Goal: Transaction & Acquisition: Download file/media

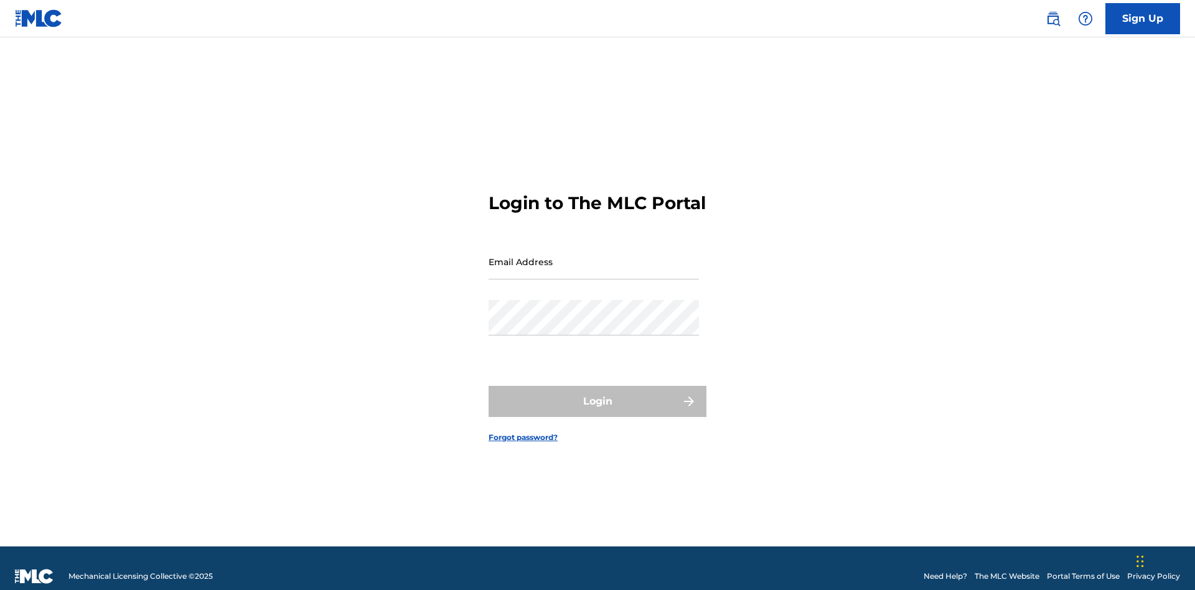
scroll to position [16, 0]
click at [594, 256] on input "Email Address" at bounding box center [593, 261] width 210 height 35
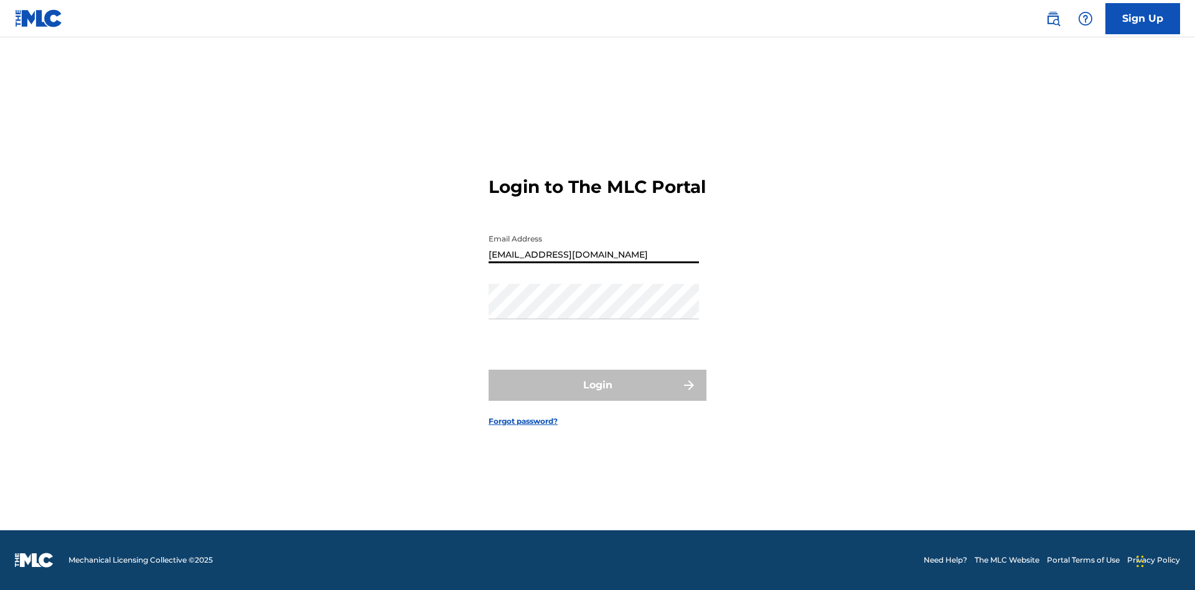
type input "9f686631-9005-4096-ac1b-5789141f5025@mailslurp.com"
click at [597, 396] on button "Login" at bounding box center [597, 385] width 218 height 31
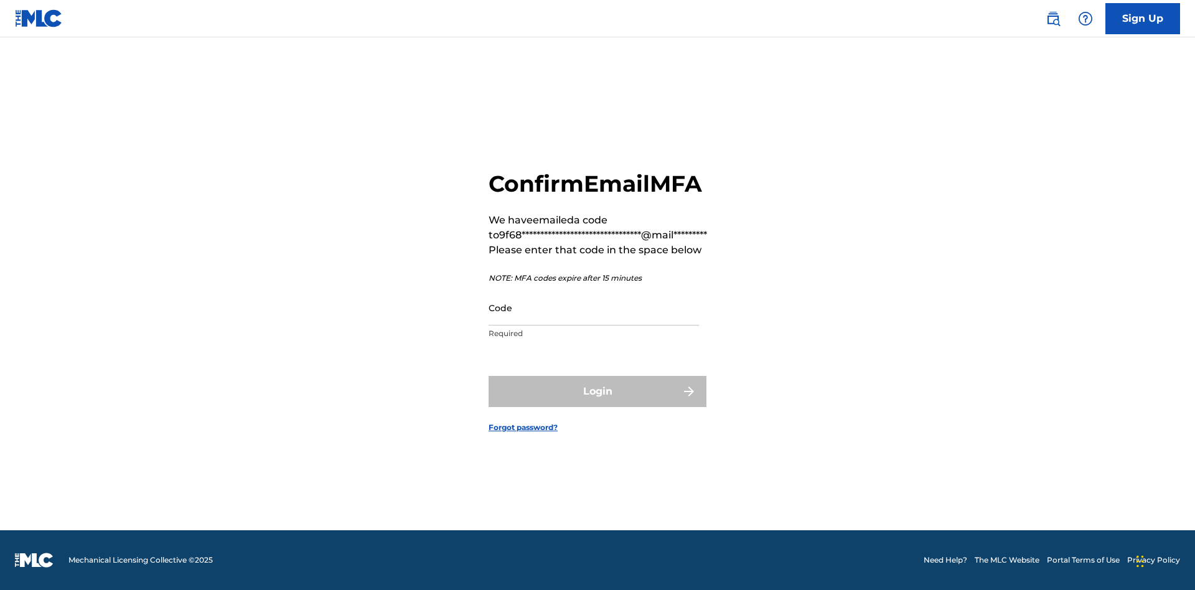
click at [594, 307] on input "Code" at bounding box center [593, 307] width 210 height 35
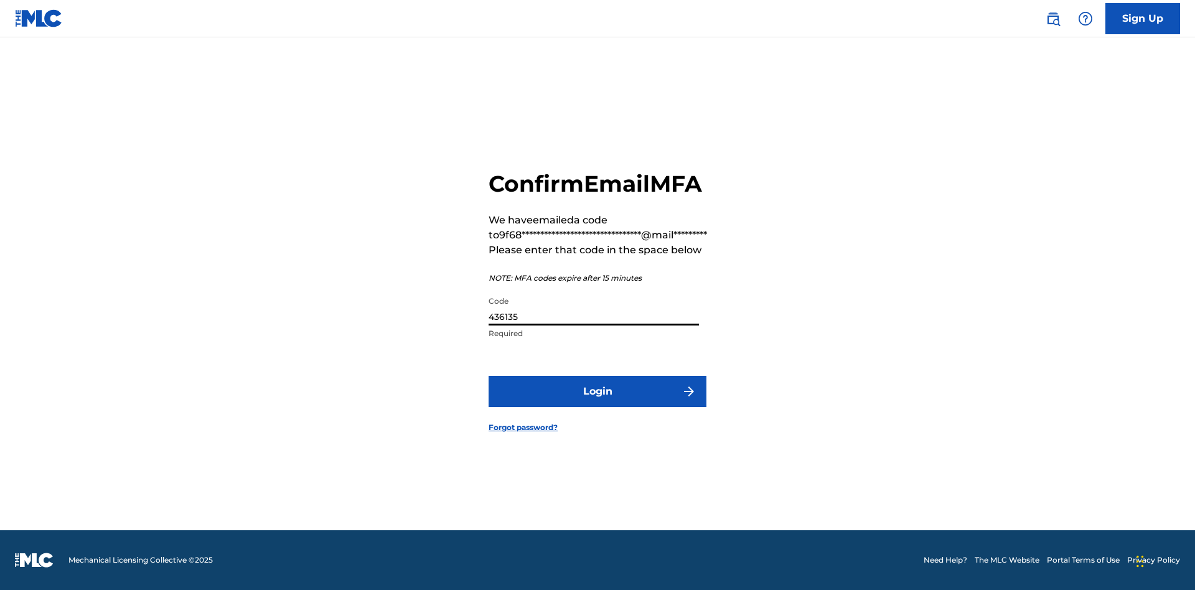
type input "436135"
click at [597, 391] on button "Login" at bounding box center [597, 391] width 218 height 31
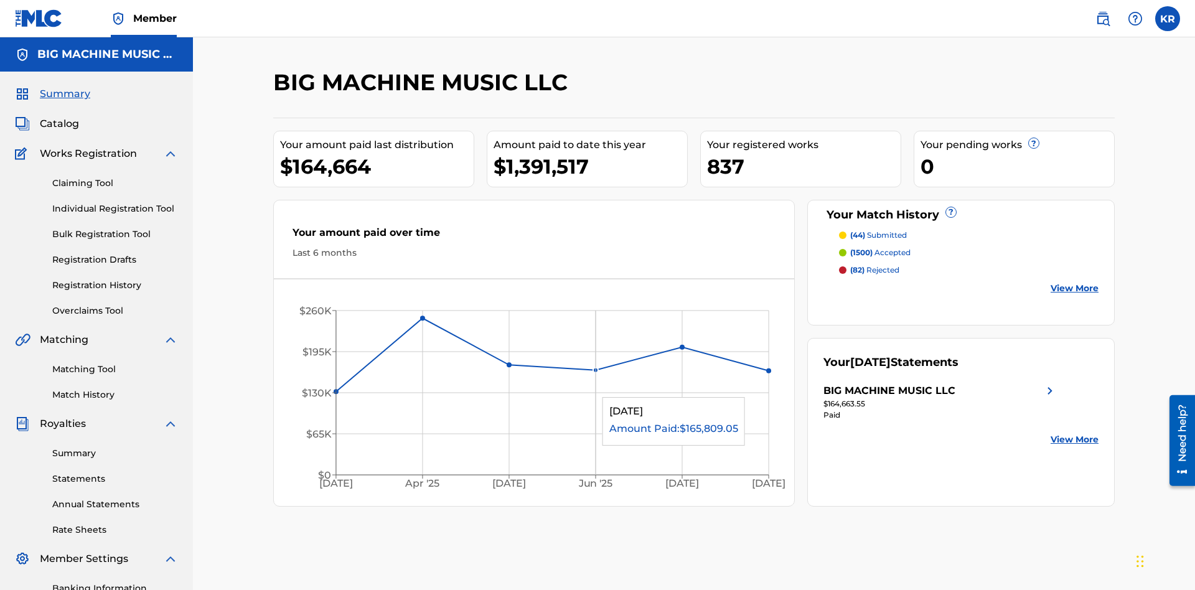
click at [115, 472] on link "Statements" at bounding box center [115, 478] width 126 height 13
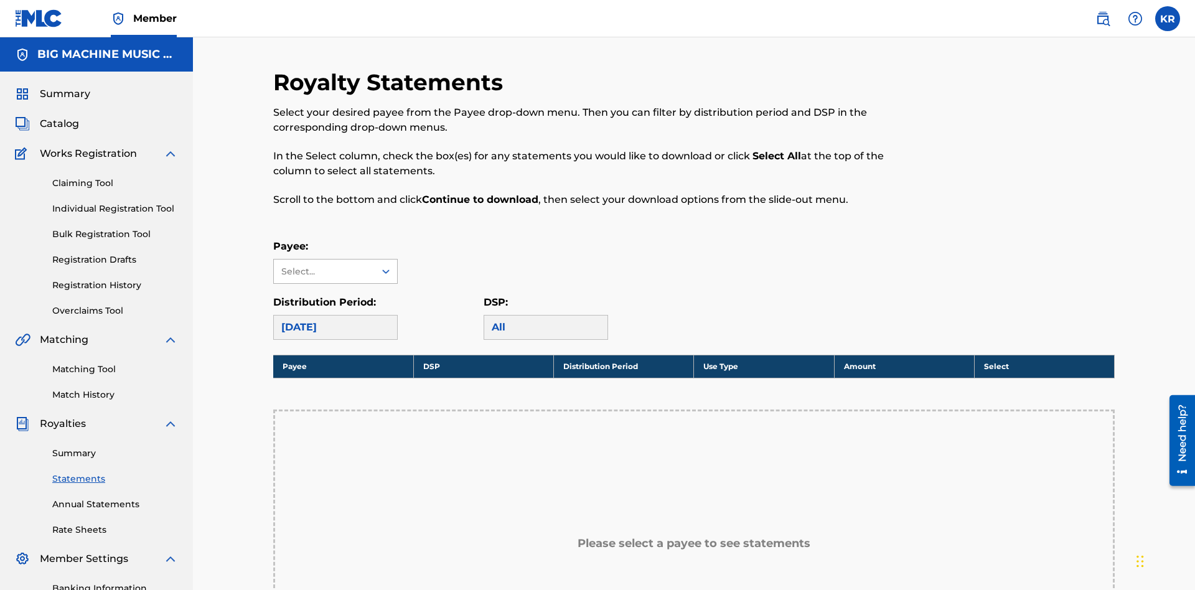
click at [324, 265] on div "Select..." at bounding box center [323, 271] width 85 height 13
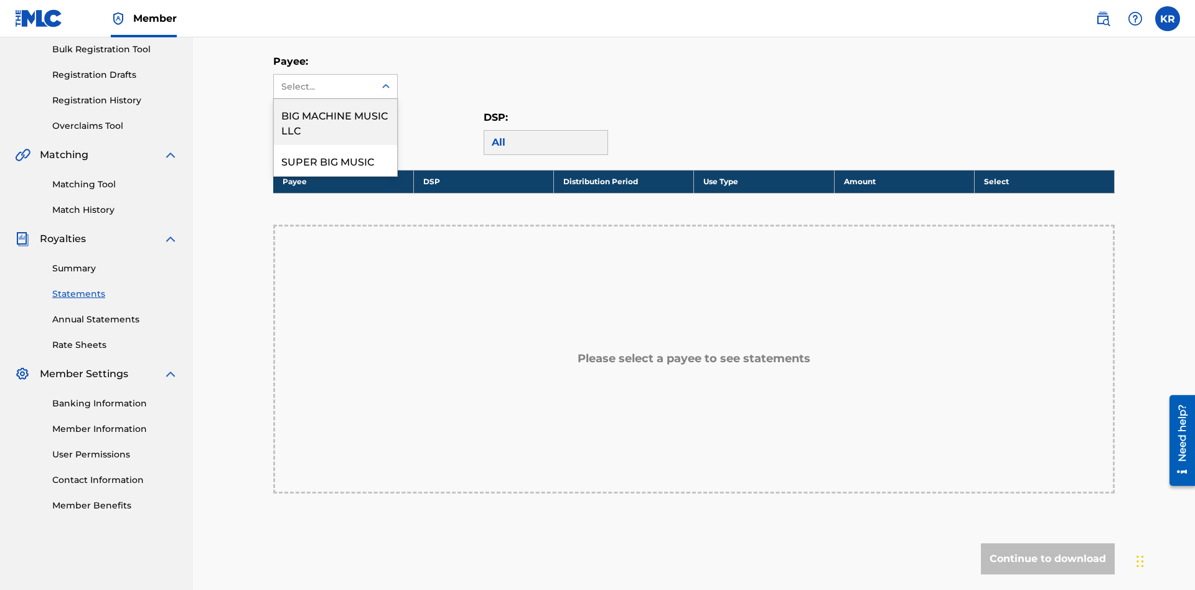
click at [335, 122] on div "BIG MACHINE MUSIC LLC" at bounding box center [335, 122] width 123 height 46
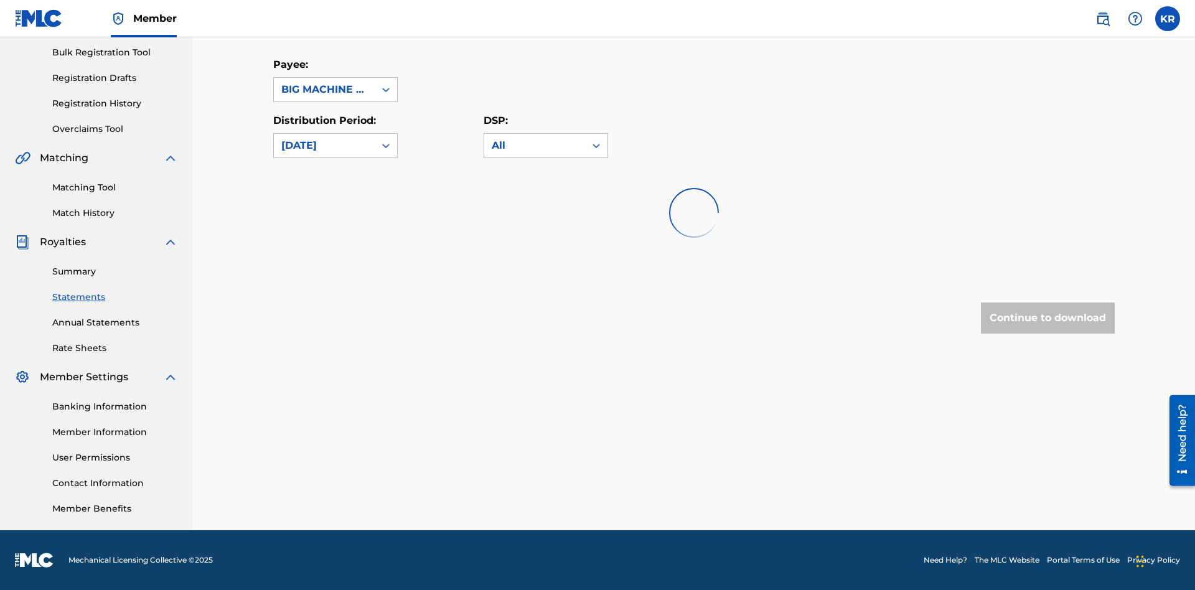
scroll to position [182, 0]
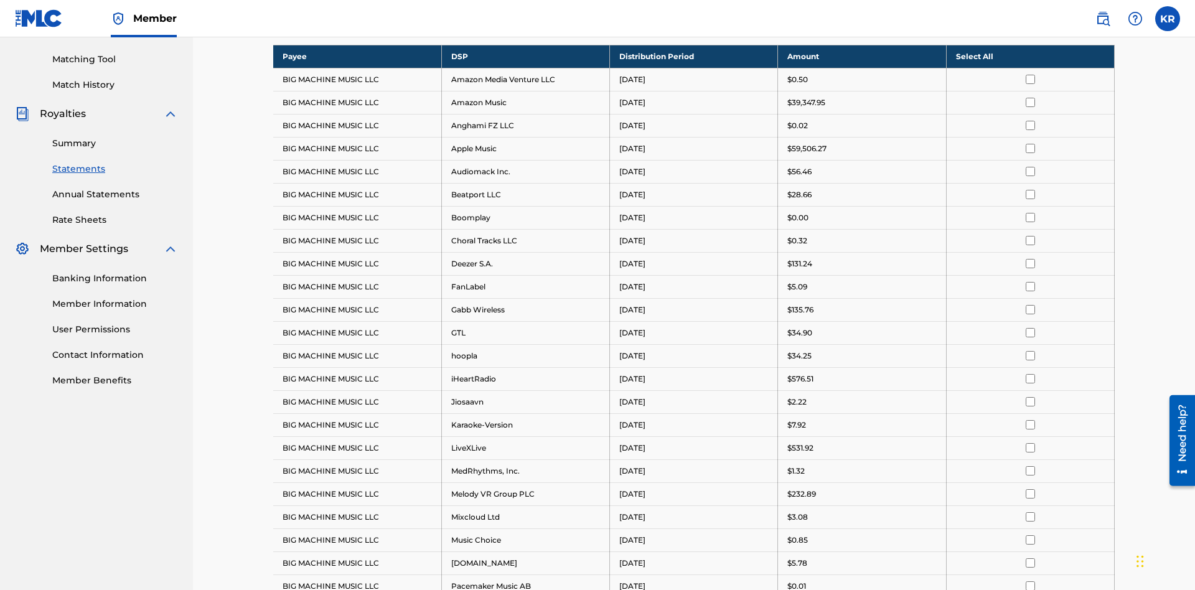
click at [324, 25] on div "August 2025" at bounding box center [324, 17] width 86 height 15
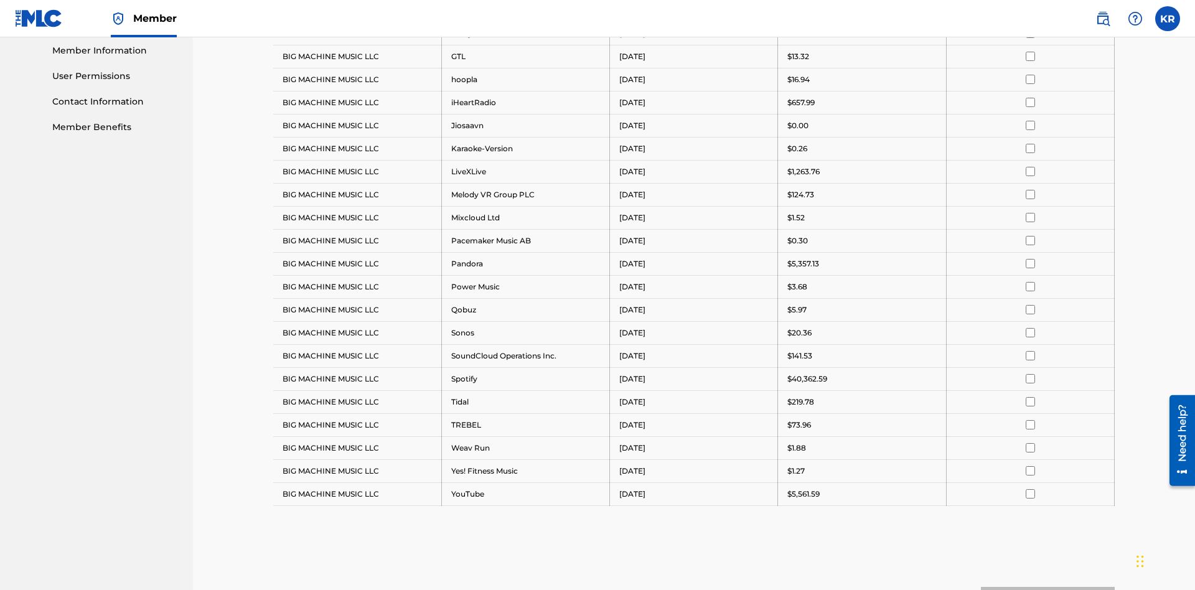
click at [1030, 79] on input "checkbox" at bounding box center [1030, 79] width 9 height 9
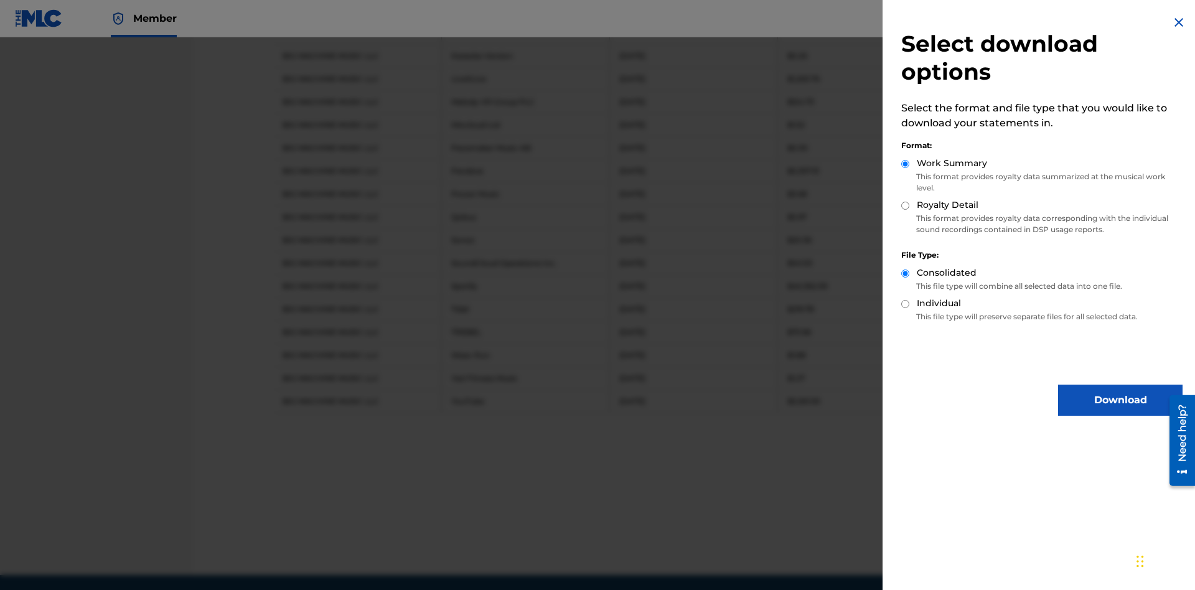
click at [1120, 400] on button "Download" at bounding box center [1120, 400] width 124 height 31
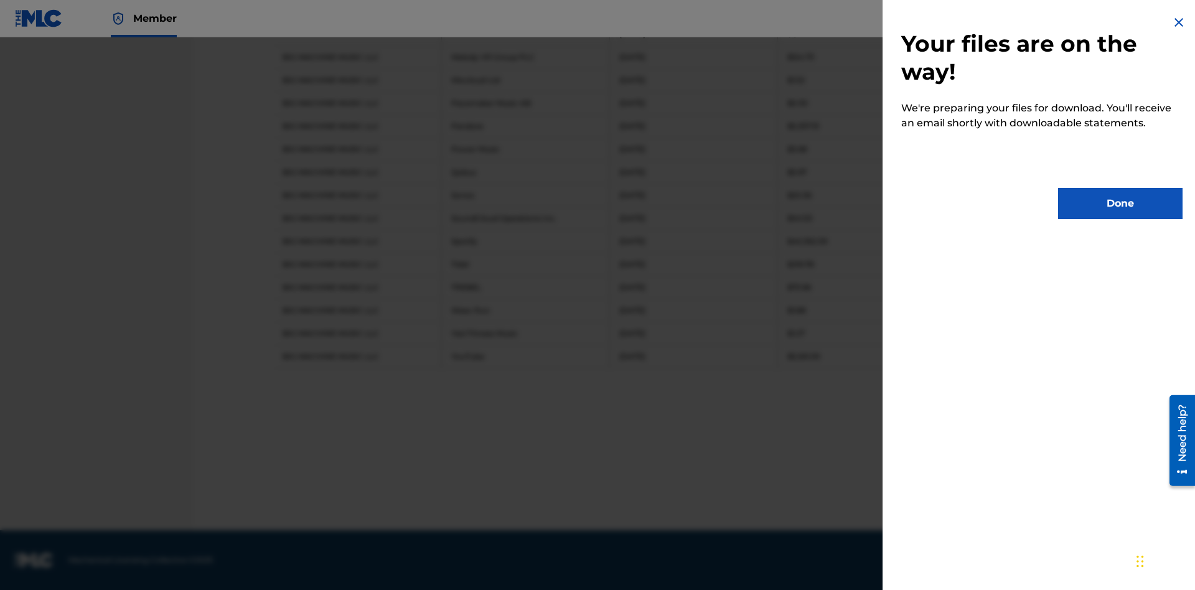
click at [1120, 203] on button "Done" at bounding box center [1120, 203] width 124 height 31
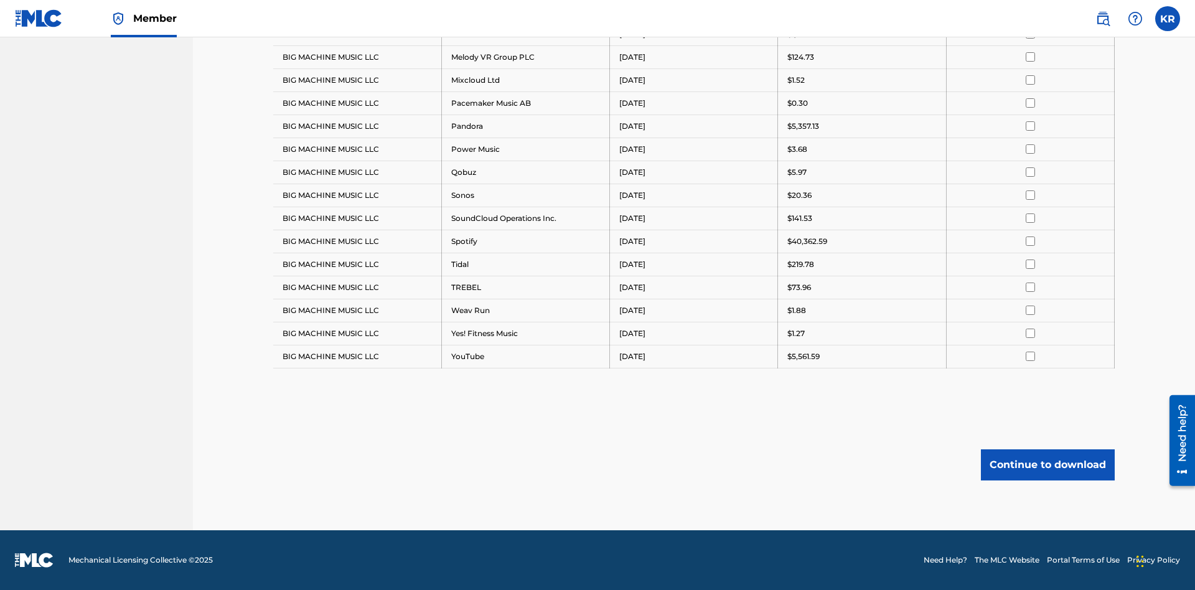
click at [1047, 464] on button "Continue to download" at bounding box center [1048, 464] width 134 height 31
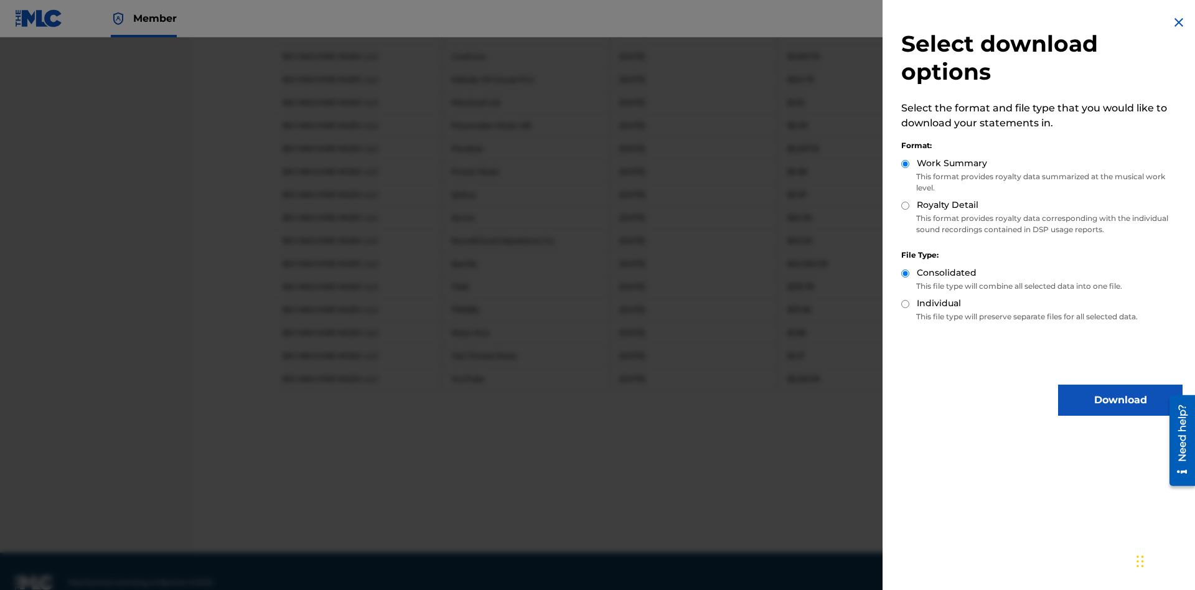
click at [905, 205] on input "Royalty Detail" at bounding box center [905, 206] width 8 height 8
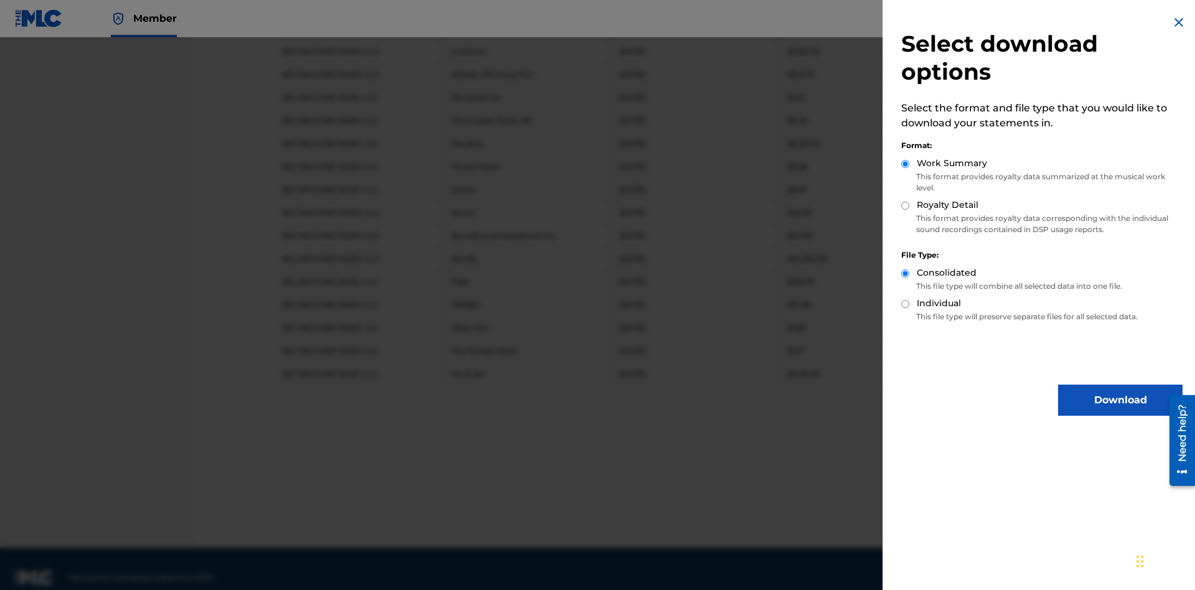
radio input "true"
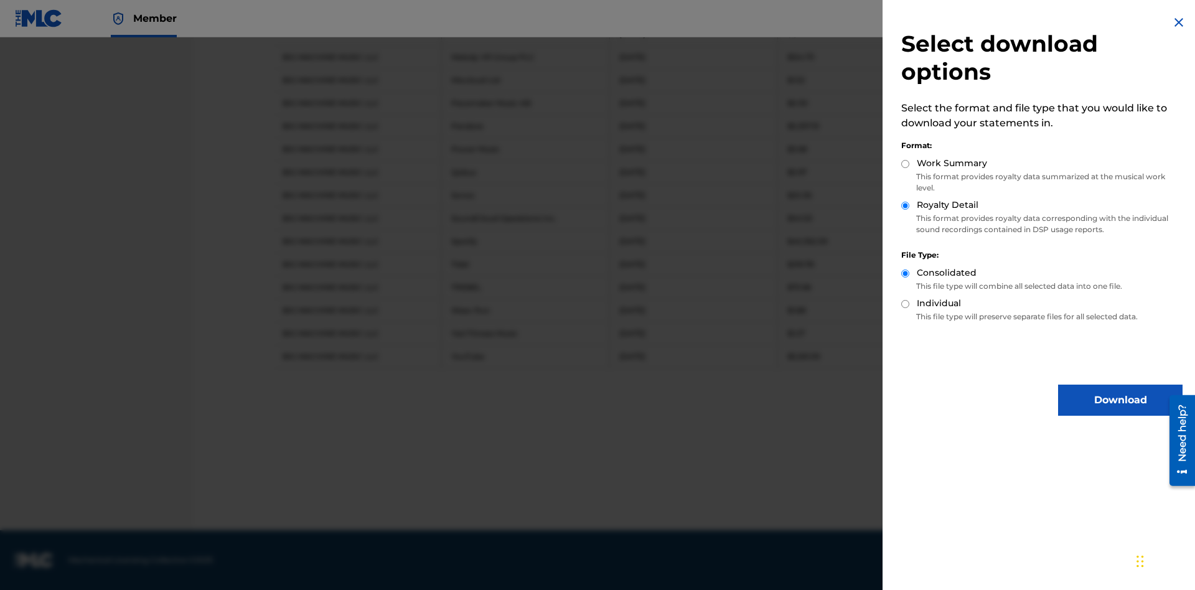
click at [1120, 400] on button "Download" at bounding box center [1120, 400] width 124 height 31
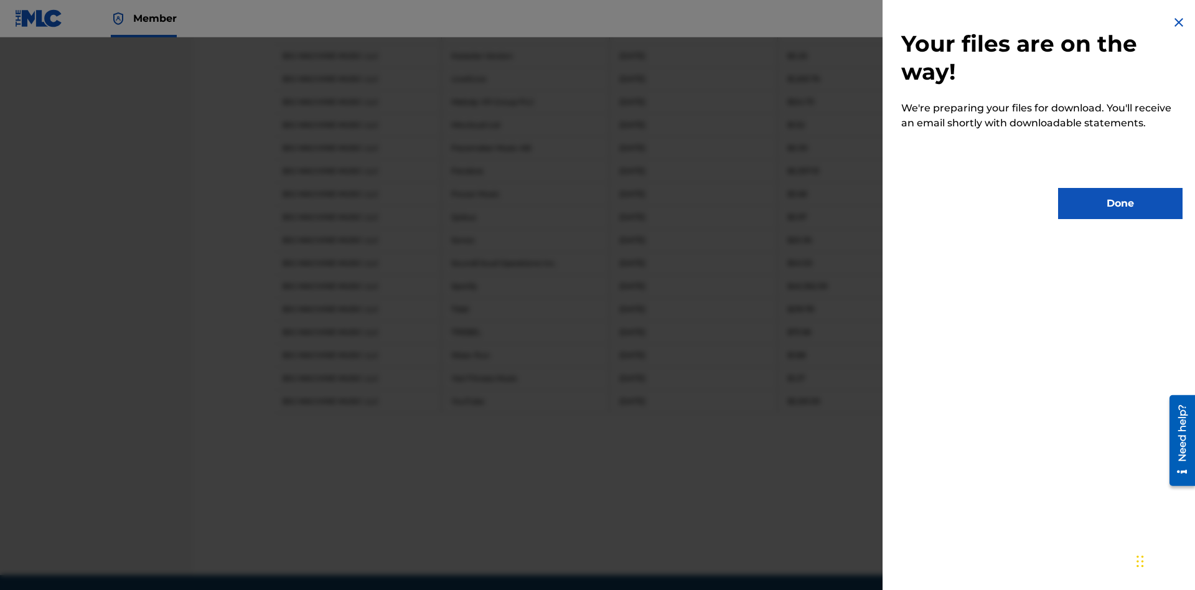
click at [1120, 203] on button "Done" at bounding box center [1120, 203] width 124 height 31
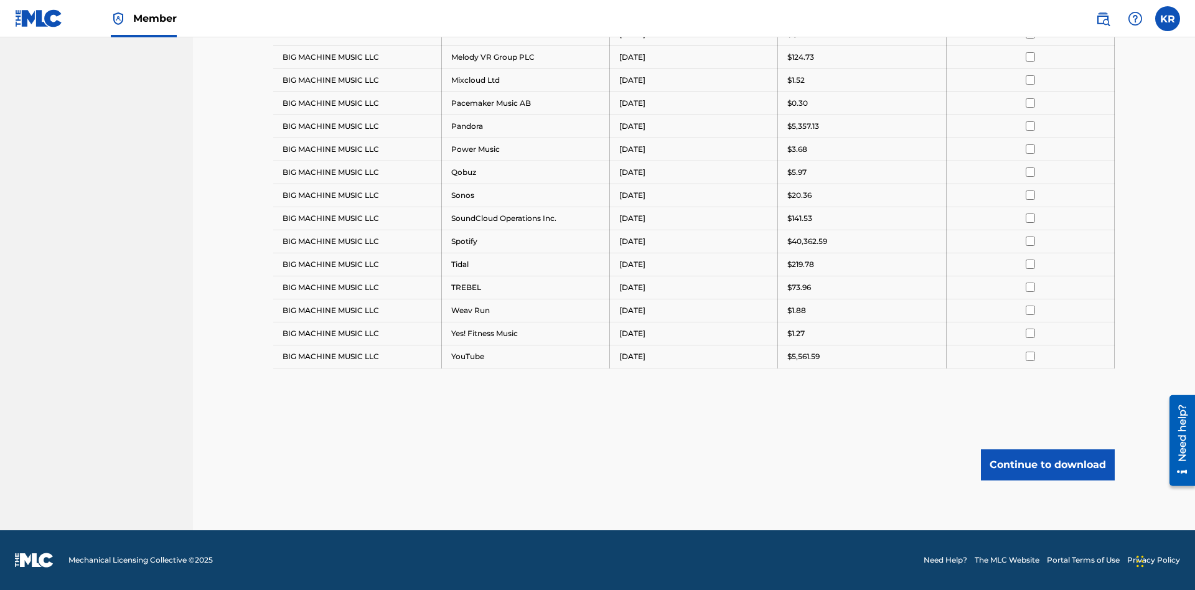
click at [1047, 464] on button "Continue to download" at bounding box center [1048, 464] width 134 height 31
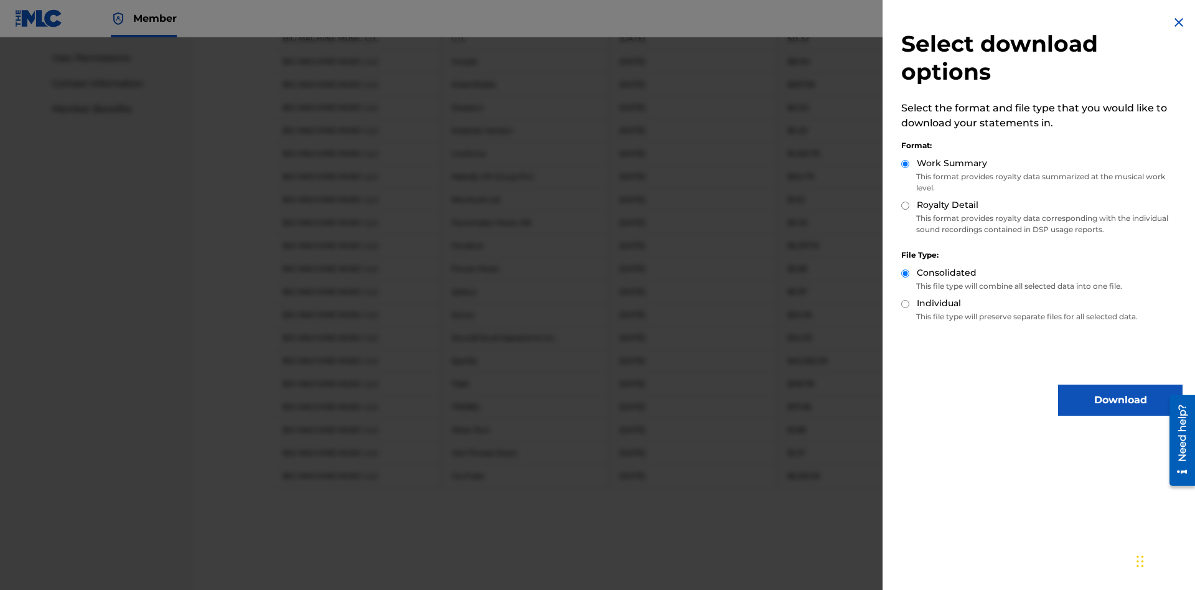
click at [905, 304] on input "Individual" at bounding box center [905, 304] width 8 height 8
radio input "true"
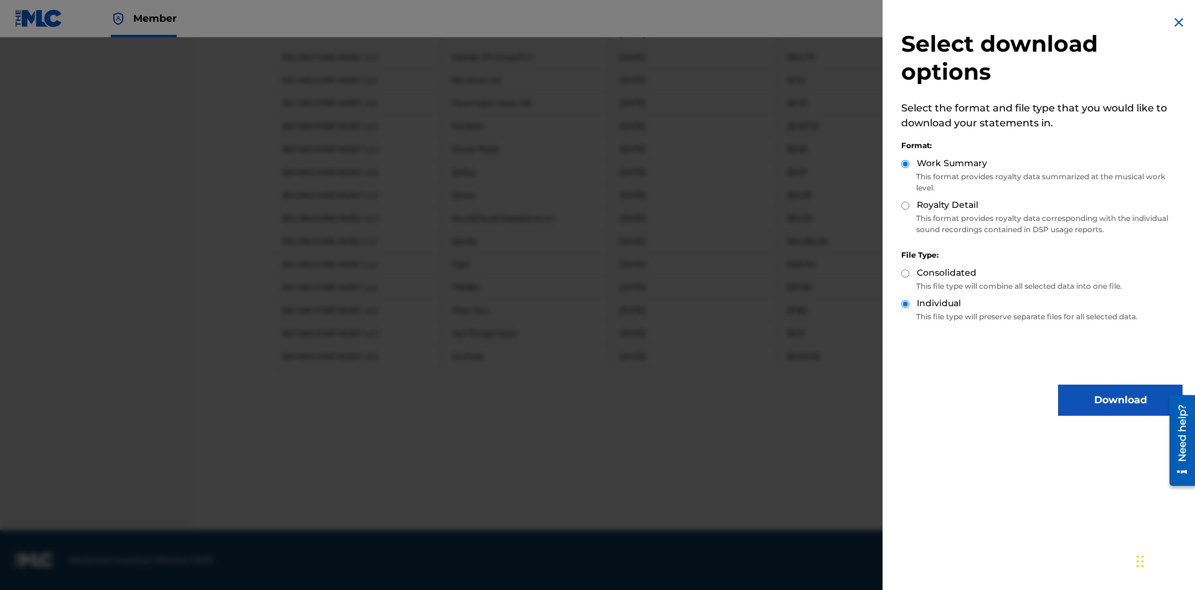
click at [1120, 400] on button "Download" at bounding box center [1120, 400] width 124 height 31
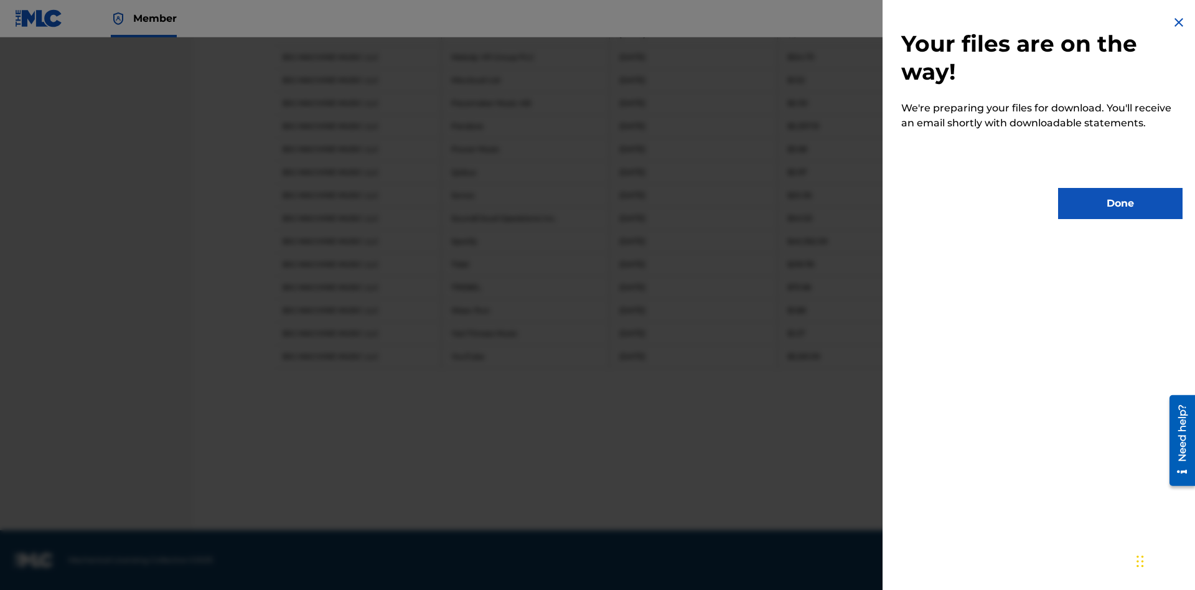
click at [1120, 203] on button "Done" at bounding box center [1120, 203] width 124 height 31
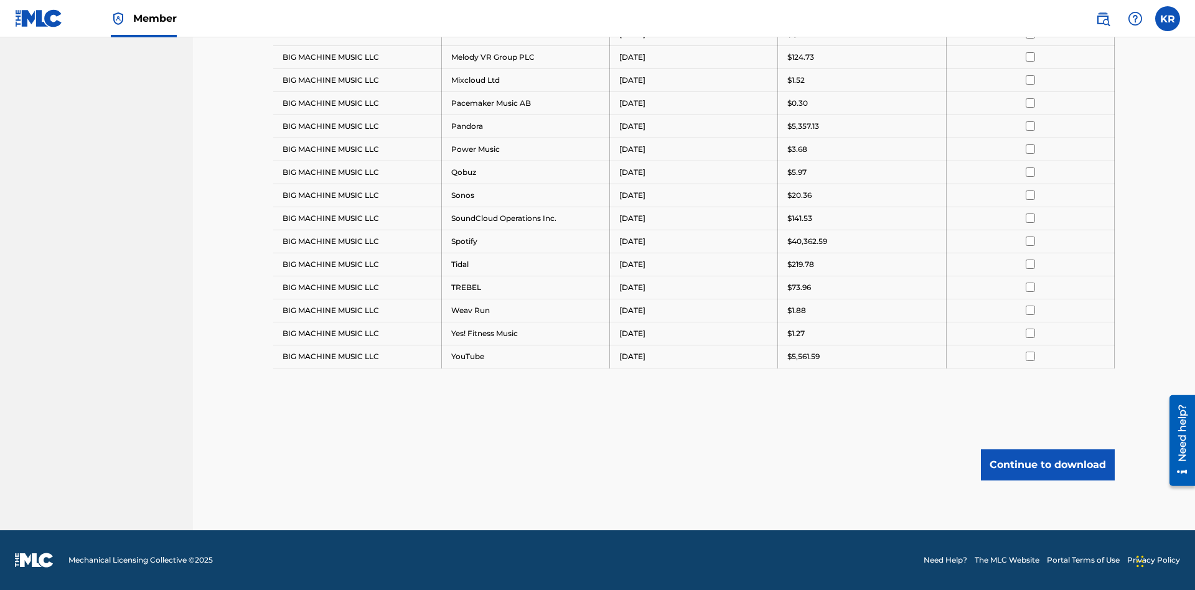
click at [1047, 464] on button "Continue to download" at bounding box center [1048, 464] width 134 height 31
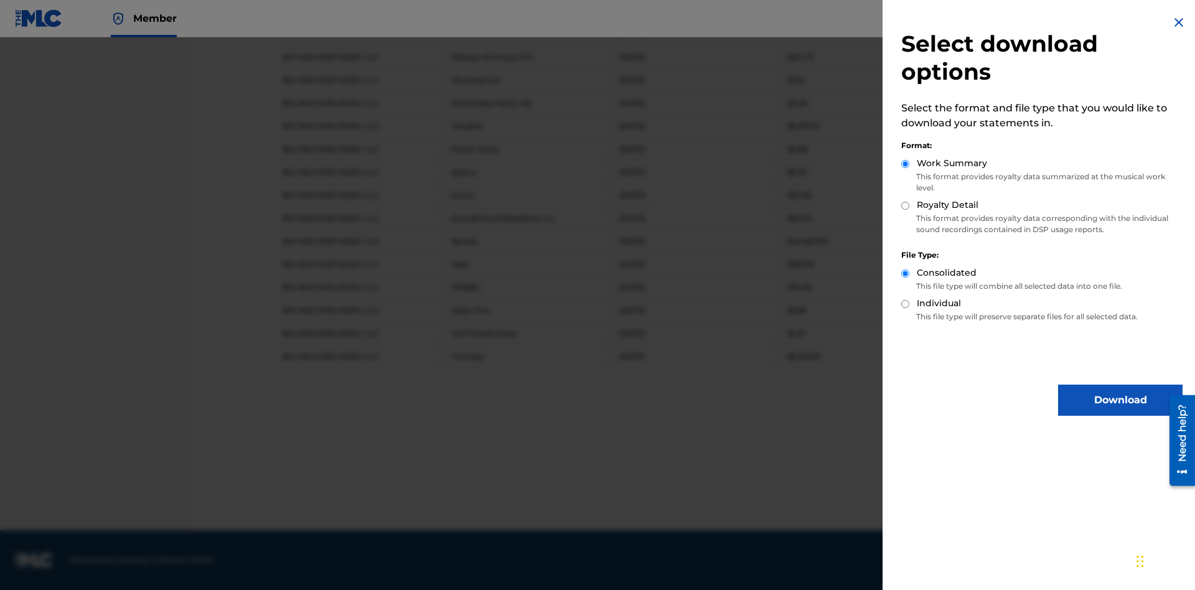
click at [905, 205] on input "Royalty Detail" at bounding box center [905, 206] width 8 height 8
radio input "true"
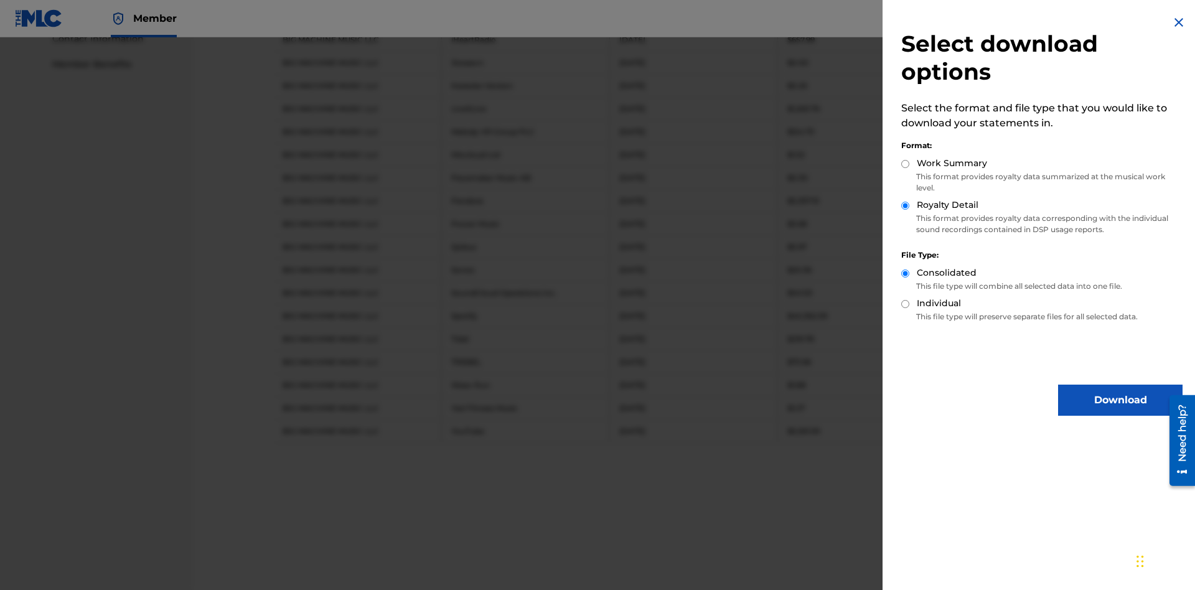
click at [905, 304] on input "Individual" at bounding box center [905, 304] width 8 height 8
radio input "true"
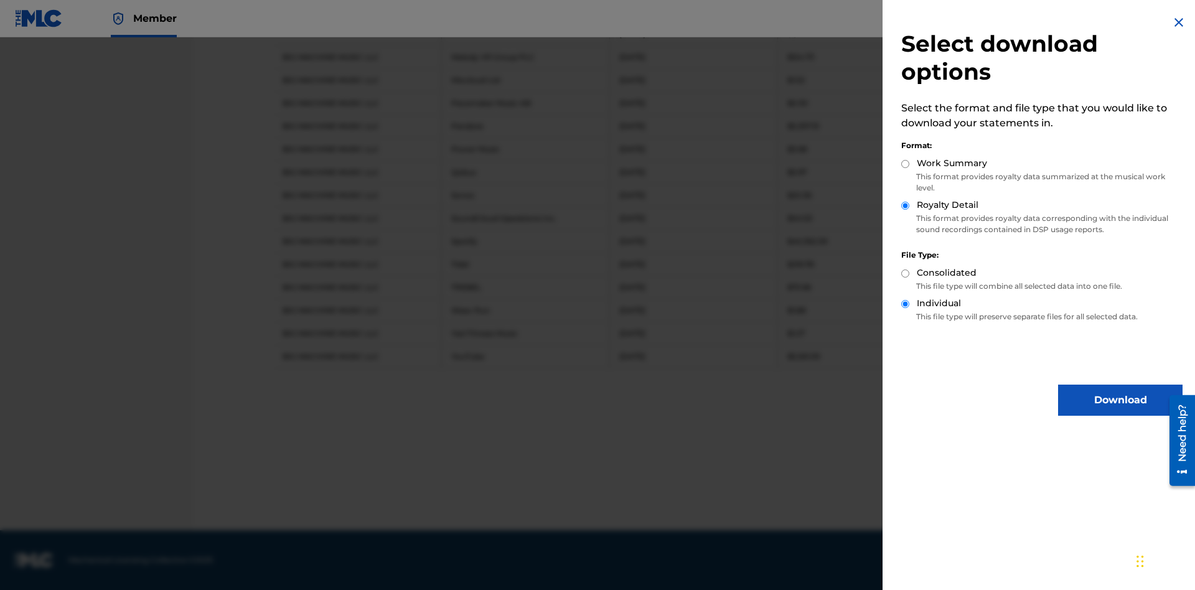
click at [1120, 400] on button "Download" at bounding box center [1120, 400] width 124 height 31
